Goal: Navigation & Orientation: Find specific page/section

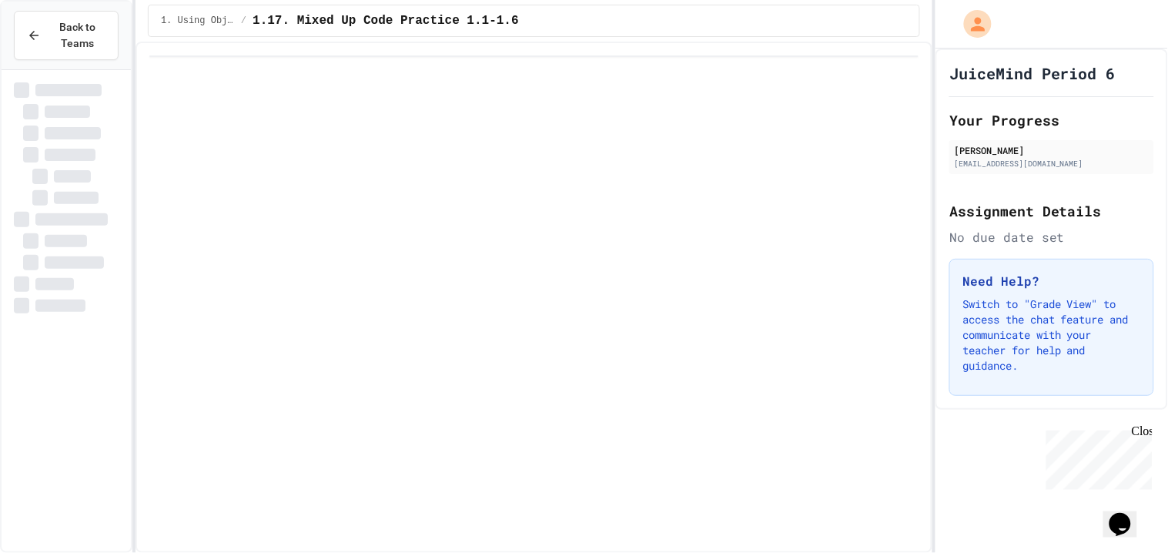
click at [58, 21] on span "Back to Teams" at bounding box center [77, 35] width 55 height 32
